Goal: Task Accomplishment & Management: Use online tool/utility

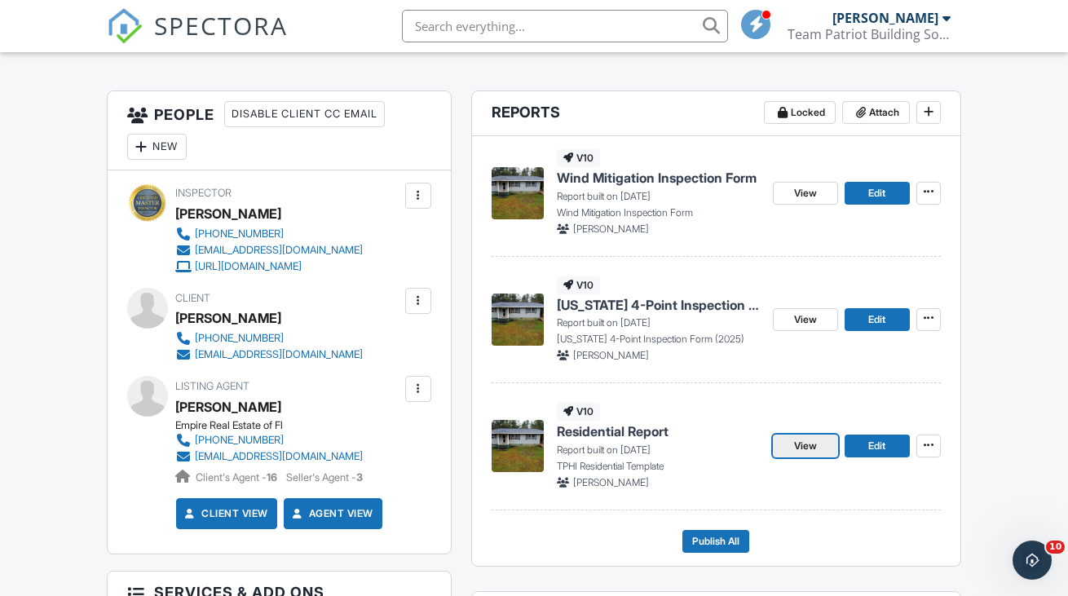
click at [805, 454] on span "View" at bounding box center [805, 446] width 23 height 16
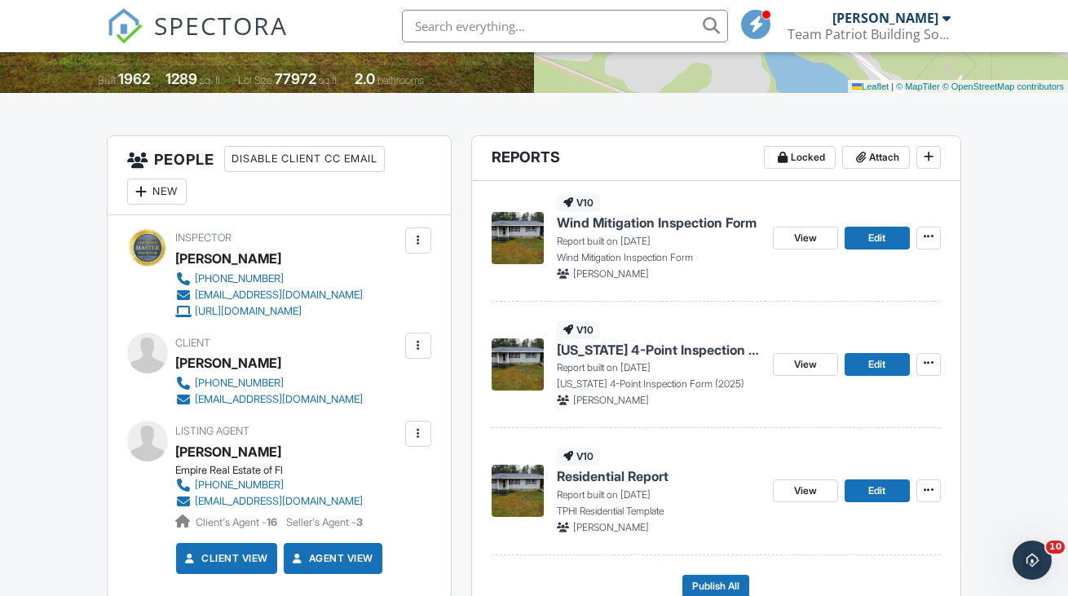
scroll to position [312, 0]
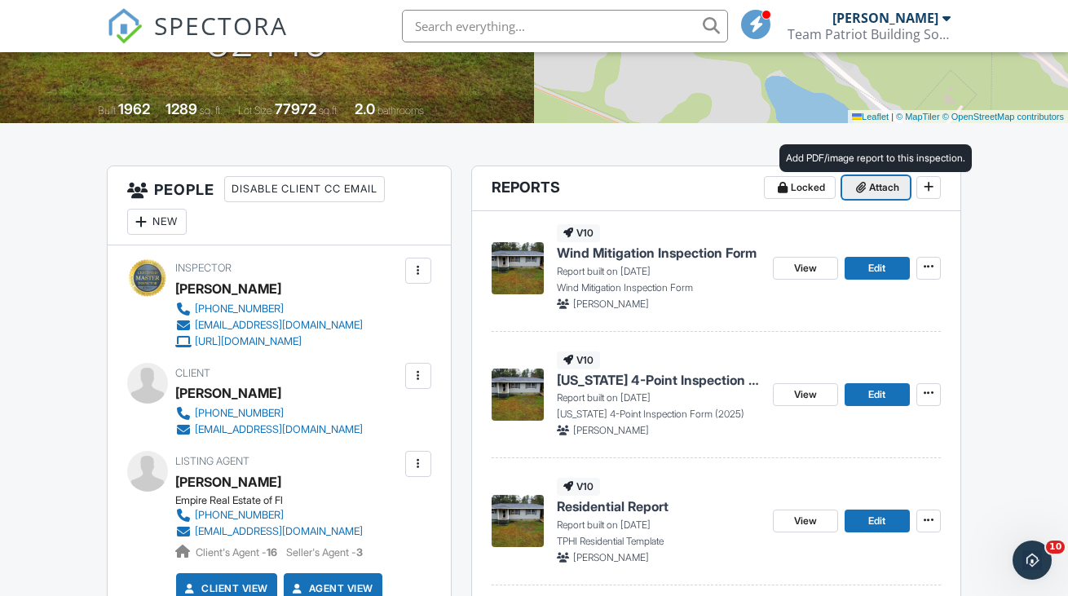
click at [853, 196] on span at bounding box center [861, 187] width 16 height 16
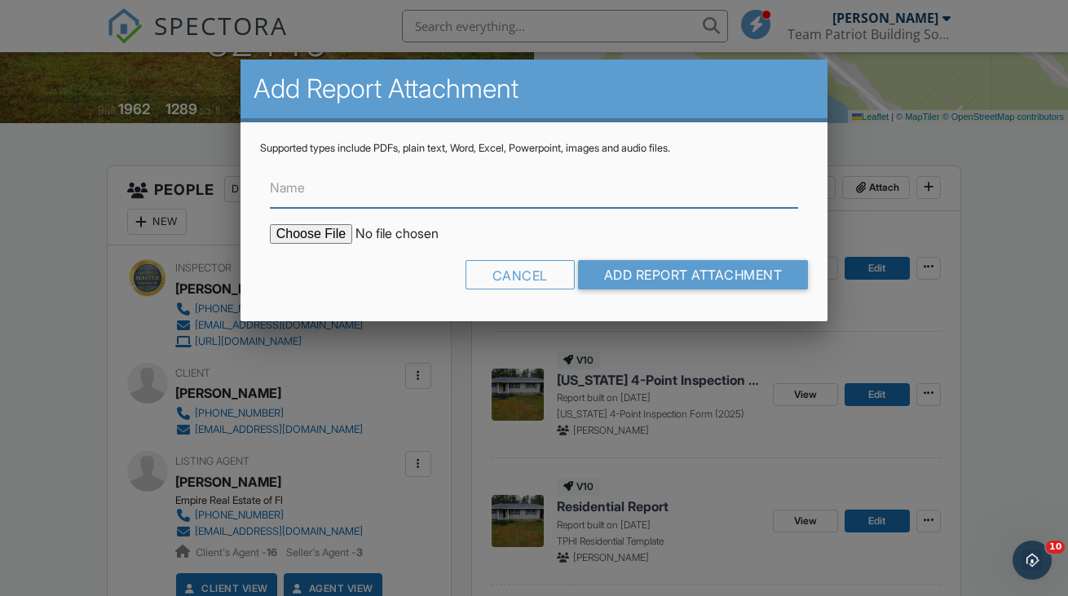
click at [486, 184] on input "Name" at bounding box center [534, 188] width 529 height 40
paste input "﻿"
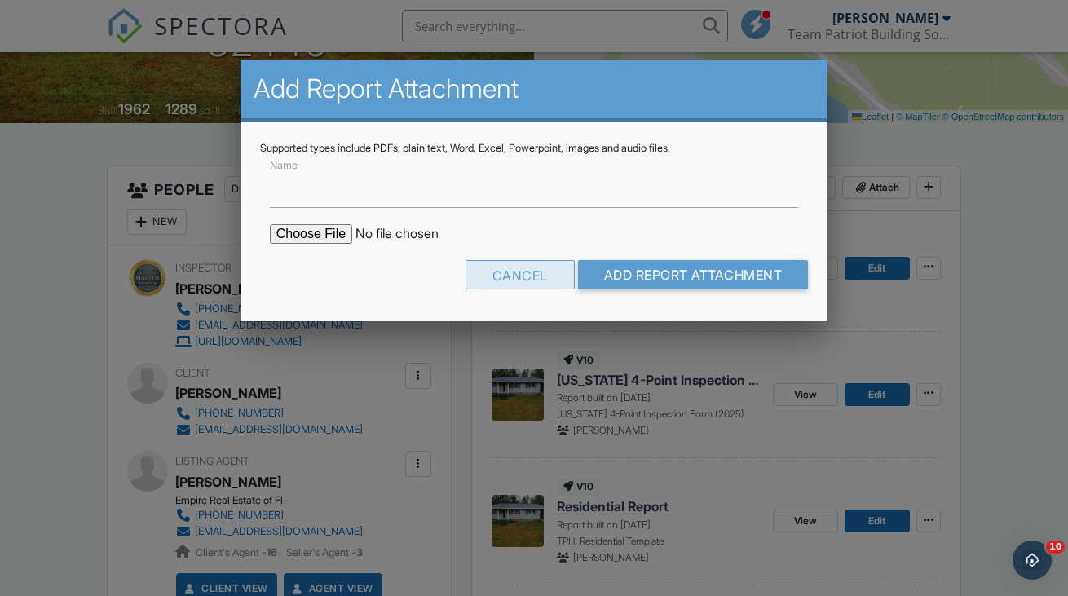
click at [528, 278] on div "Cancel" at bounding box center [519, 274] width 109 height 29
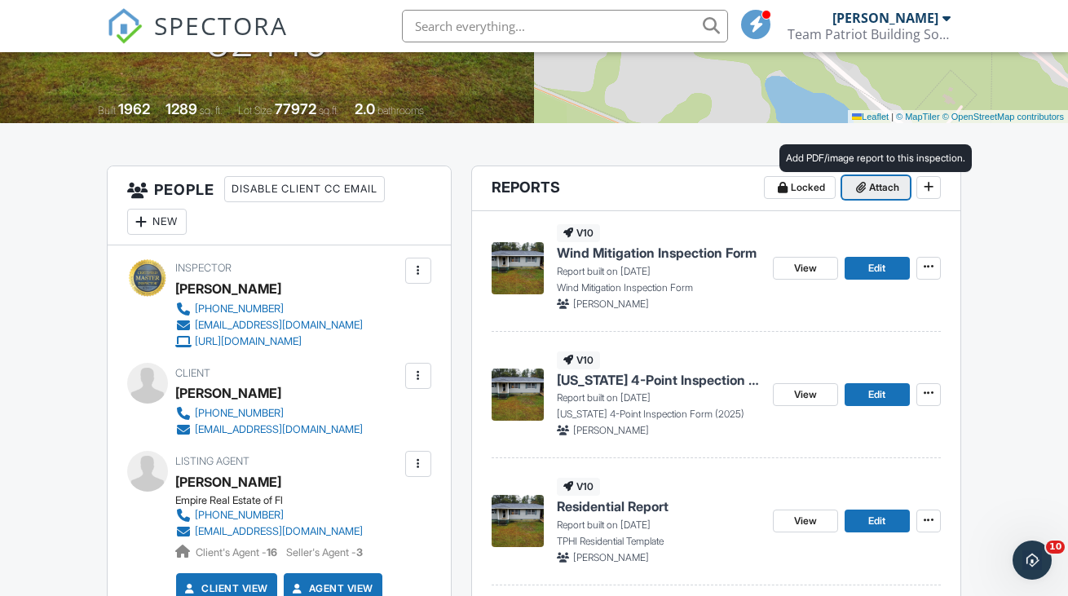
click at [869, 196] on span "Attach" at bounding box center [884, 187] width 30 height 16
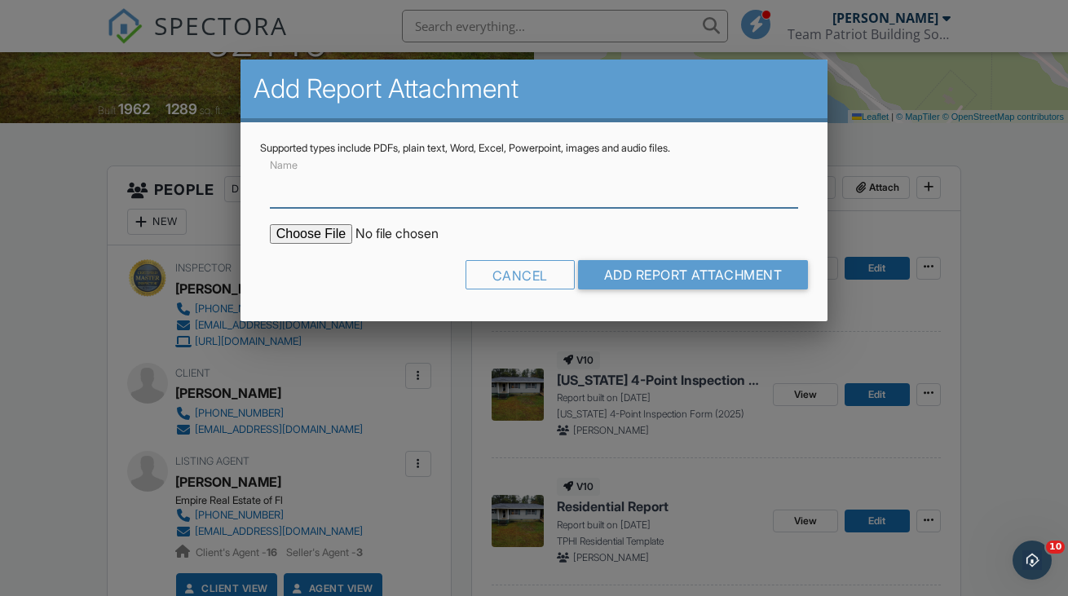
click at [430, 195] on input "﻿" at bounding box center [534, 188] width 529 height 40
type input "﻿Wood-Destroying Organisms Inspection Report"
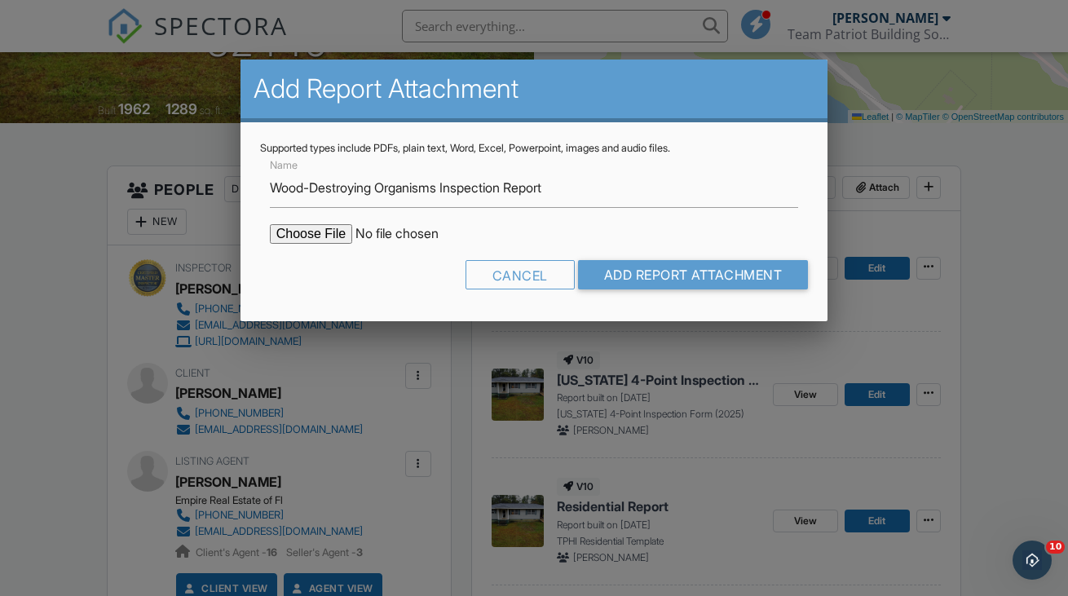
click at [313, 237] on input "file" at bounding box center [408, 234] width 277 height 20
type input "C:\fakepath\WDO_3120 Hwy 73 Marianna, FL 32448_CRISP.pdf"
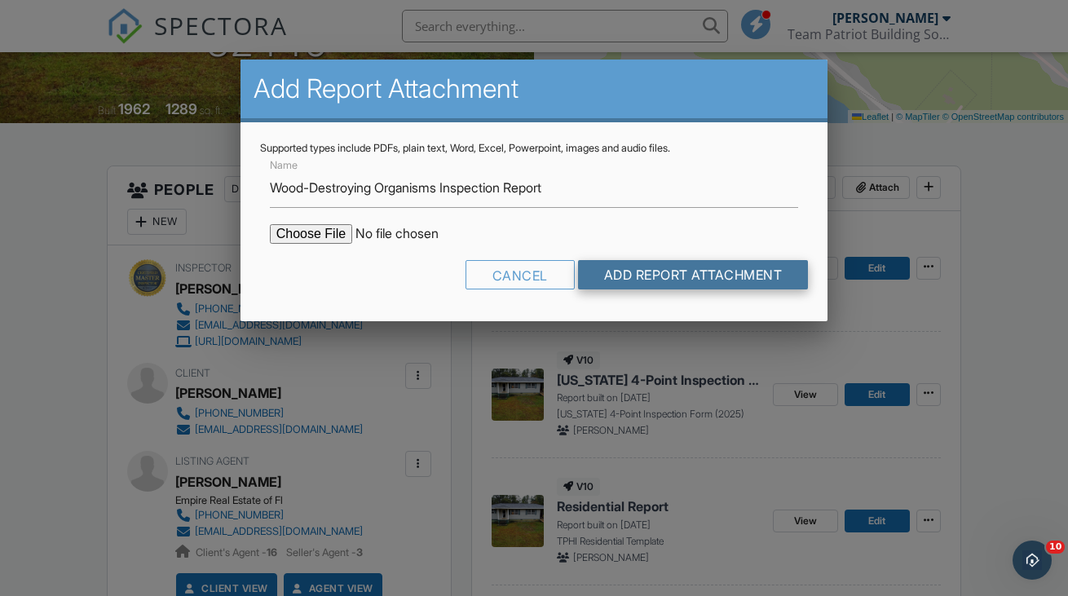
click at [708, 271] on input "Add Report Attachment" at bounding box center [693, 274] width 231 height 29
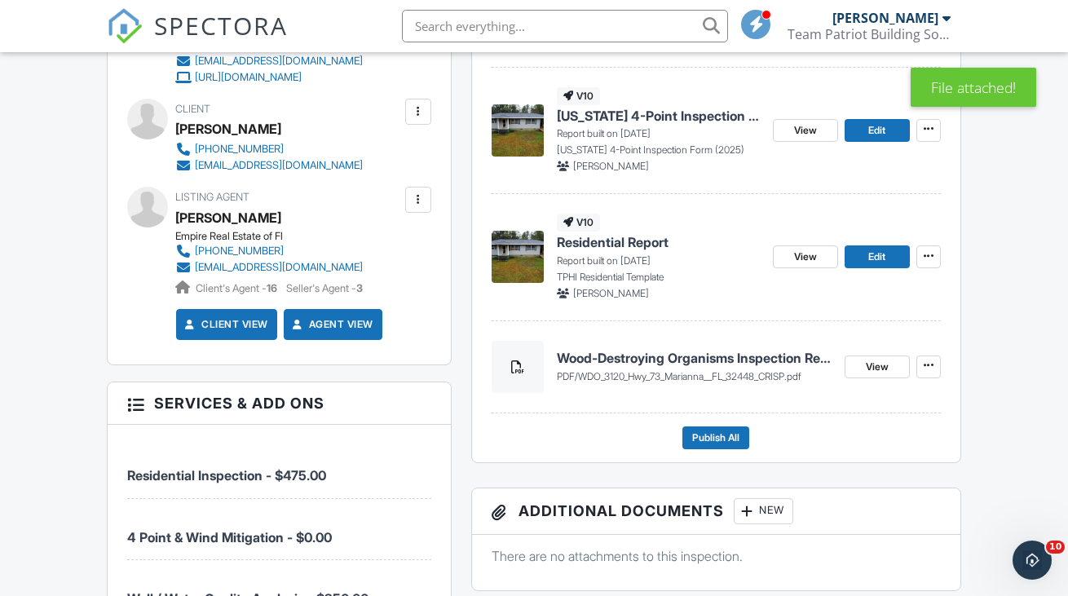
scroll to position [577, 0]
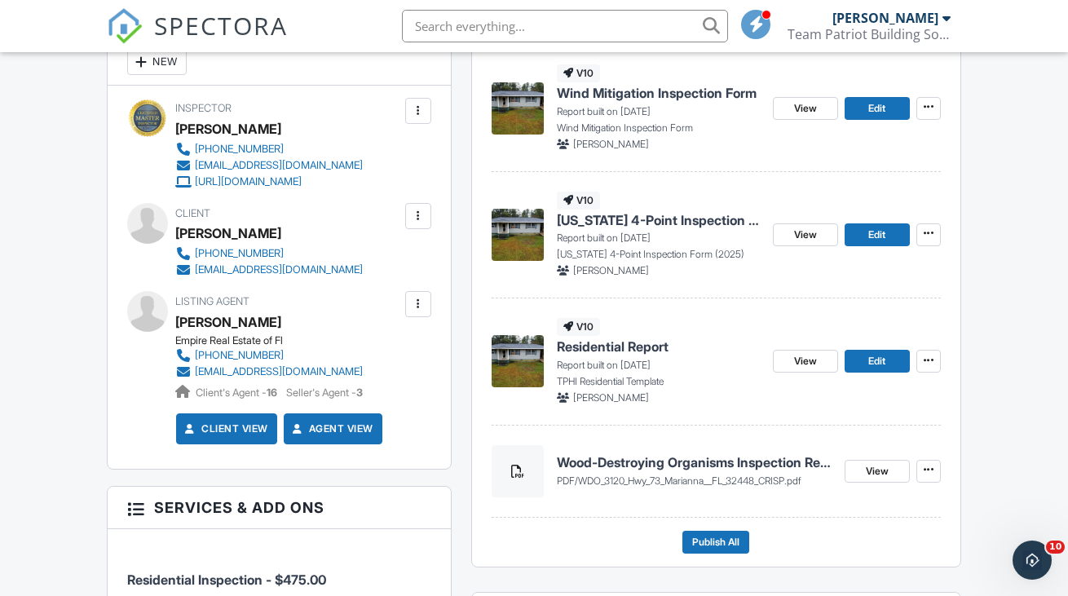
scroll to position [0, 0]
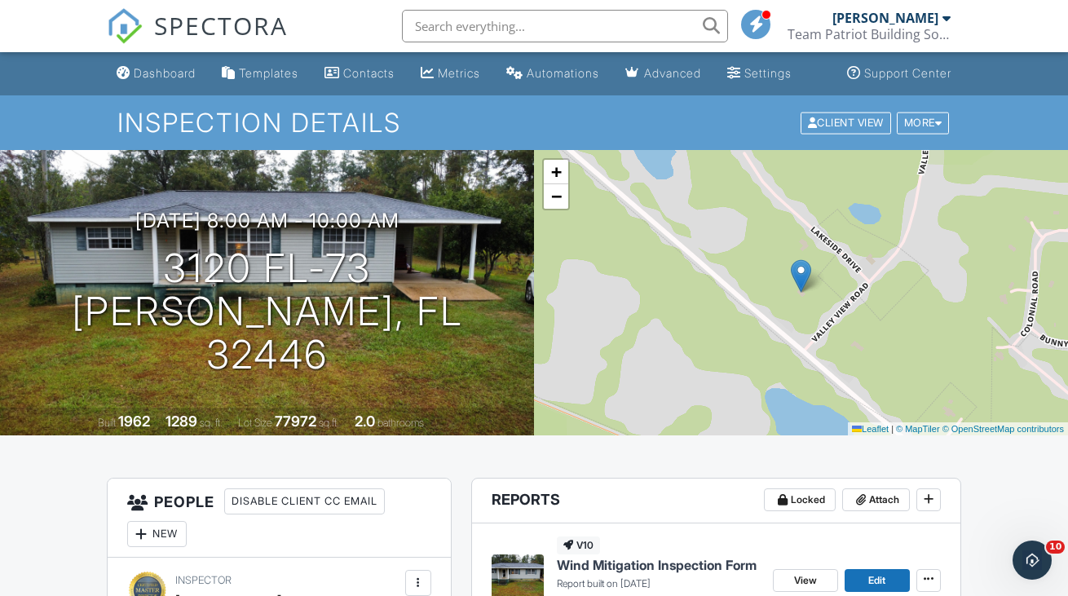
click at [192, 30] on span "SPECTORA" at bounding box center [221, 25] width 134 height 34
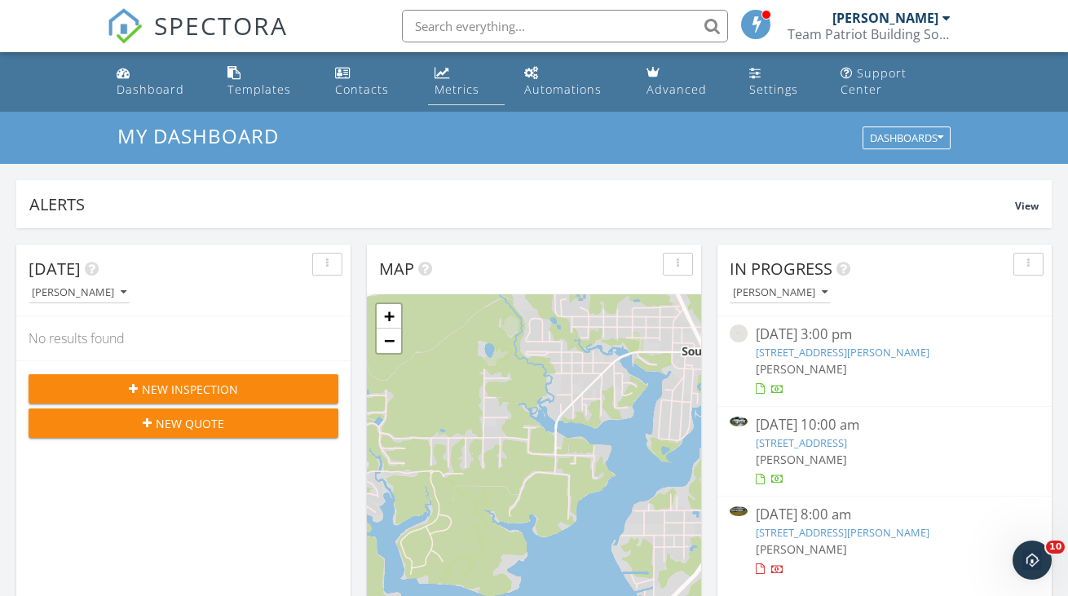
click at [466, 82] on div "Metrics" at bounding box center [456, 89] width 45 height 15
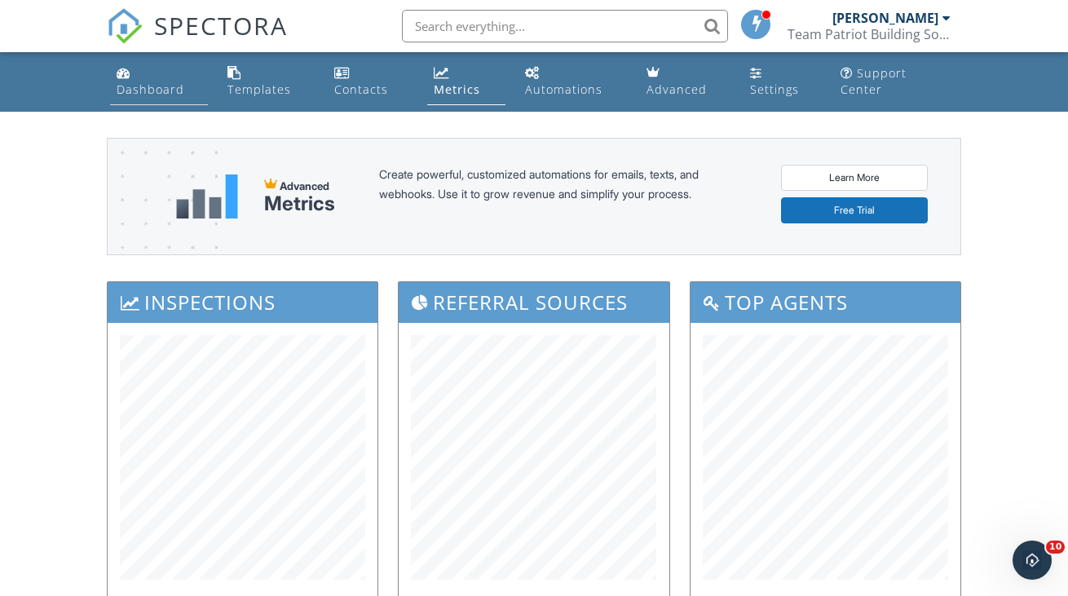
click at [177, 82] on div "Dashboard" at bounding box center [151, 89] width 68 height 15
